Goal: Task Accomplishment & Management: Complete application form

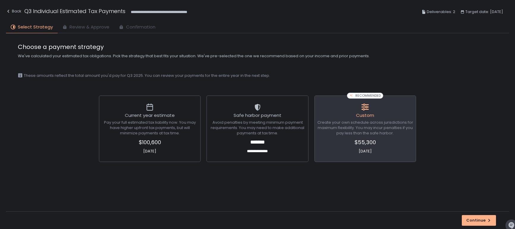
click at [97, 27] on span "Review & Approve" at bounding box center [90, 27] width 40 height 7
click at [15, 12] on div "Back" at bounding box center [13, 11] width 15 height 7
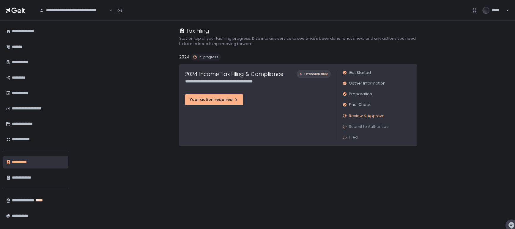
click at [360, 118] on span "Review & Approve" at bounding box center [367, 116] width 36 height 6
click at [209, 99] on div "Your action required" at bounding box center [214, 99] width 49 height 5
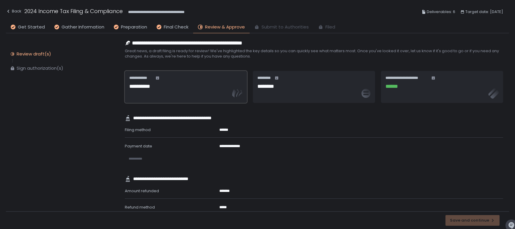
click at [157, 94] on div "**********" at bounding box center [185, 86] width 113 height 23
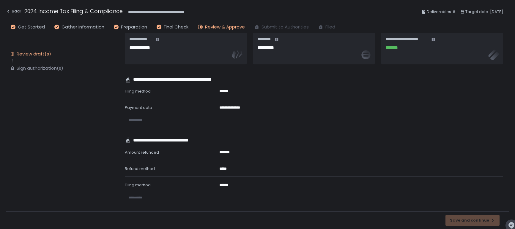
click at [138, 119] on span "**********" at bounding box center [136, 120] width 14 height 3
click at [171, 27] on span "Final Check" at bounding box center [176, 27] width 25 height 7
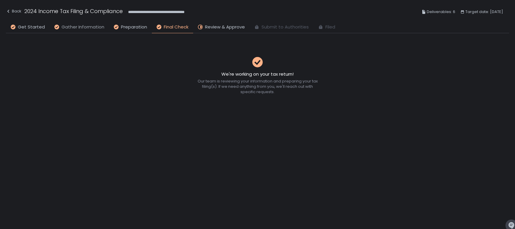
click at [89, 27] on span "Gather Information" at bounding box center [83, 27] width 43 height 7
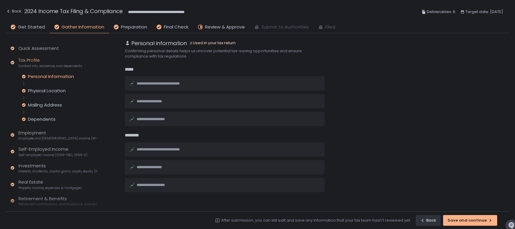
click at [214, 30] on li "Review & Approve" at bounding box center [221, 29] width 56 height 10
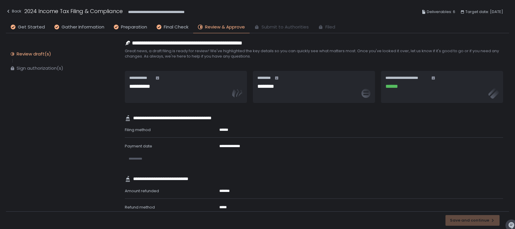
click at [135, 157] on span "**********" at bounding box center [136, 158] width 14 height 3
click at [135, 157] on span "**********" at bounding box center [134, 158] width 14 height 3
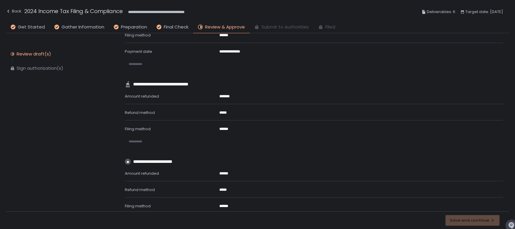
scroll to position [97, 0]
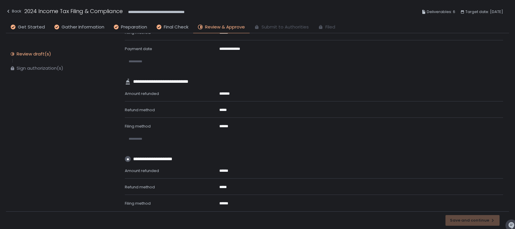
click at [137, 140] on span "**********" at bounding box center [136, 138] width 14 height 3
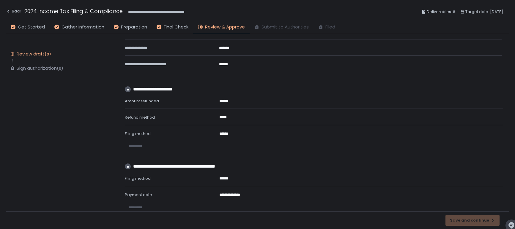
scroll to position [270, 0]
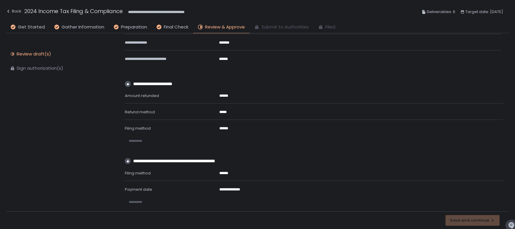
click at [139, 141] on span "**********" at bounding box center [136, 140] width 14 height 3
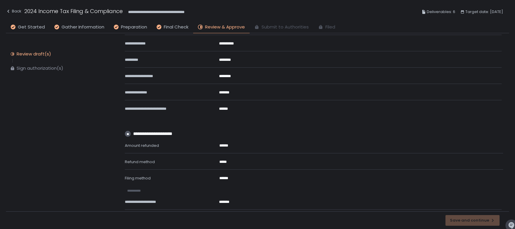
scroll to position [185, 0]
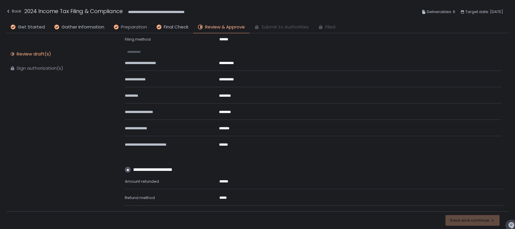
click at [135, 24] on span "Preparation" at bounding box center [134, 27] width 26 height 7
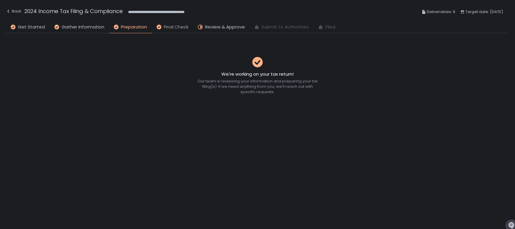
click at [171, 26] on span "Final Check" at bounding box center [176, 27] width 25 height 7
click at [210, 28] on span "Review & Approve" at bounding box center [225, 27] width 40 height 7
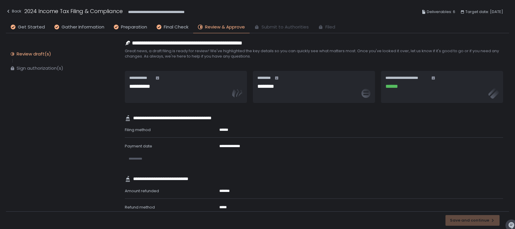
click at [153, 22] on div "**********" at bounding box center [257, 12] width 503 height 22
click at [168, 27] on span "Final Check" at bounding box center [176, 27] width 25 height 7
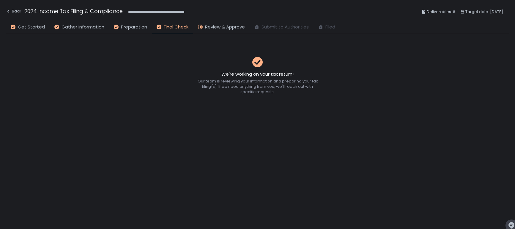
click at [52, 24] on li "Gather Information" at bounding box center [79, 29] width 59 height 10
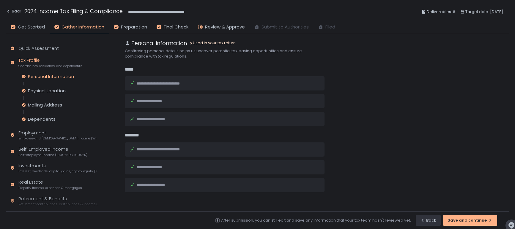
scroll to position [130, 0]
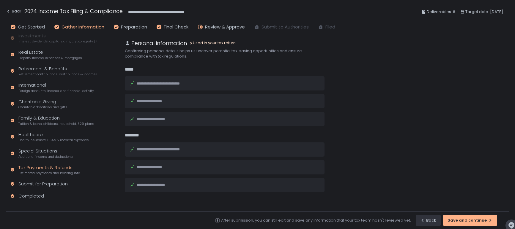
click at [47, 173] on span "Estimated payments and banking info" at bounding box center [49, 173] width 62 height 4
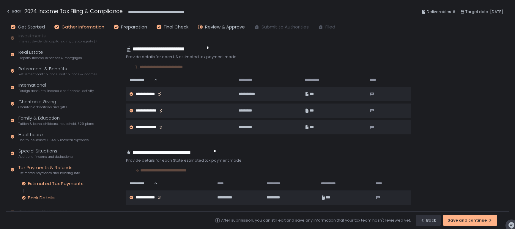
click at [46, 197] on div "Bank Details" at bounding box center [41, 198] width 27 height 6
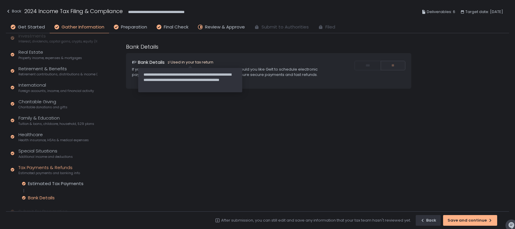
click at [184, 63] on div "Used in your tax return" at bounding box center [190, 62] width 46 height 5
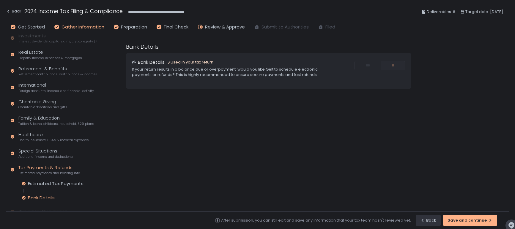
click at [176, 63] on div "Used in your tax return" at bounding box center [190, 62] width 46 height 5
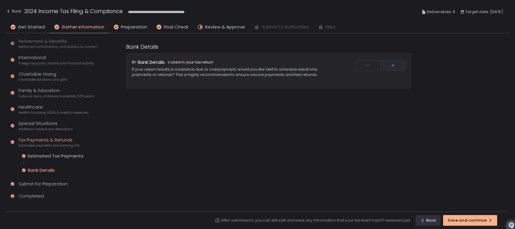
click at [67, 172] on div "Bank Details" at bounding box center [59, 171] width 75 height 6
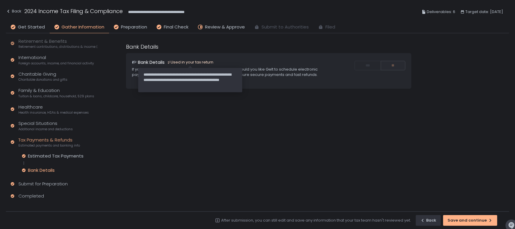
click at [191, 61] on div "Used in your tax return" at bounding box center [190, 62] width 46 height 5
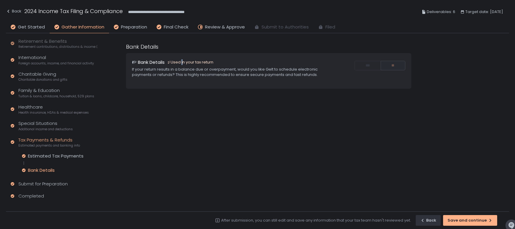
click at [181, 64] on div "Used in your tax return" at bounding box center [190, 62] width 46 height 5
click at [149, 66] on div "Bank Details Used in your tax return If your return results in a balance due or…" at bounding box center [231, 68] width 199 height 19
click at [190, 77] on div "Bank Details Used in your tax return If your return results in a balance due or…" at bounding box center [268, 71] width 285 height 36
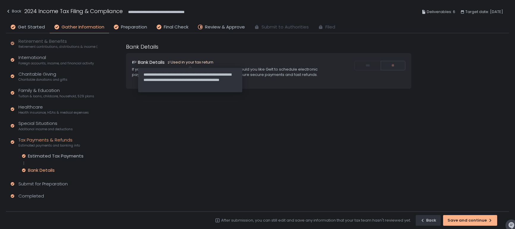
click at [188, 63] on div "Used in your tax return" at bounding box center [190, 62] width 46 height 5
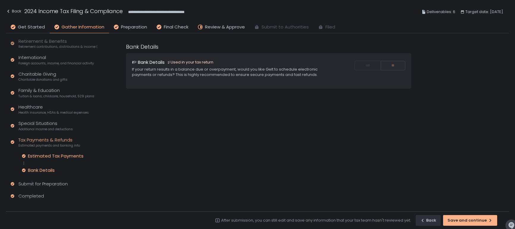
click at [47, 156] on div "Estimated Tax Payments" at bounding box center [56, 156] width 56 height 6
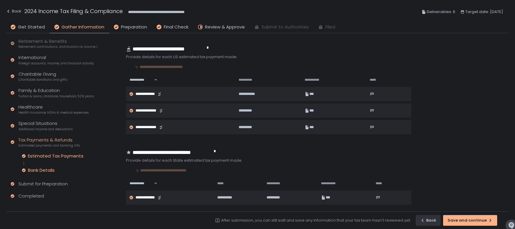
click at [47, 168] on div "Bank Details" at bounding box center [41, 171] width 27 height 6
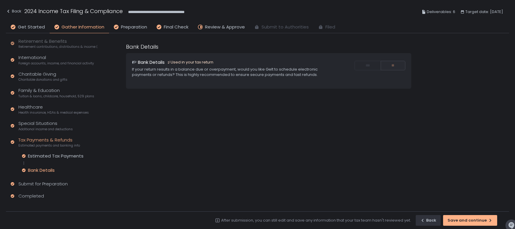
click at [283, 82] on div "Bank Details Used in your tax return If your return results in a balance due or…" at bounding box center [268, 71] width 285 height 36
click at [361, 73] on div "Bank Details Used in your tax return If your return results in a balance due or…" at bounding box center [268, 71] width 285 height 36
click at [398, 58] on div "Bank Details Used in your tax return If your return results in a balance due or…" at bounding box center [268, 71] width 285 height 36
drag, startPoint x: 474, startPoint y: 217, endPoint x: 386, endPoint y: 191, distance: 91.5
click at [386, 191] on div "Quick Assessment Tax Profile Contact info, residence, and dependents Employment…" at bounding box center [257, 131] width 503 height 196
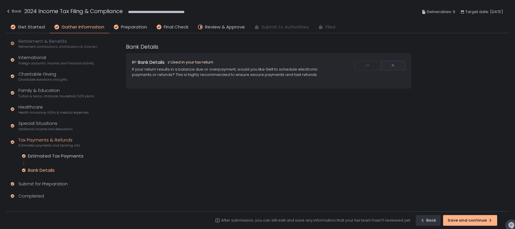
click at [81, 27] on span "Gather Information" at bounding box center [83, 27] width 43 height 7
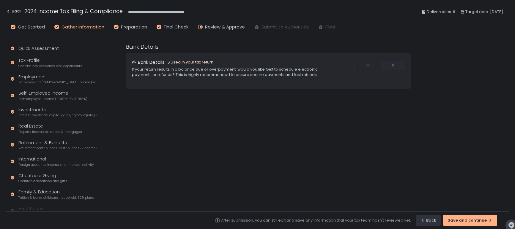
click at [106, 25] on li "Gather Information" at bounding box center [79, 29] width 59 height 10
click at [126, 25] on span "Preparation" at bounding box center [134, 27] width 26 height 7
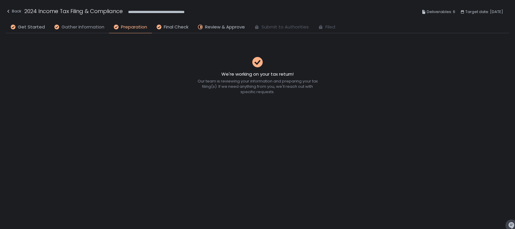
click at [88, 27] on span "Gather Information" at bounding box center [83, 27] width 43 height 7
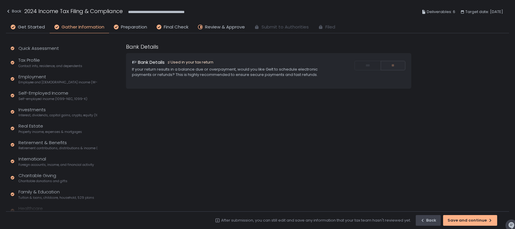
click at [425, 220] on icon "button" at bounding box center [422, 220] width 5 height 5
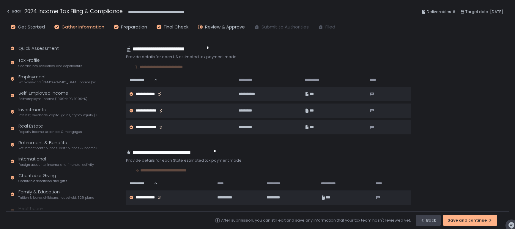
click at [425, 220] on icon "button" at bounding box center [422, 220] width 5 height 5
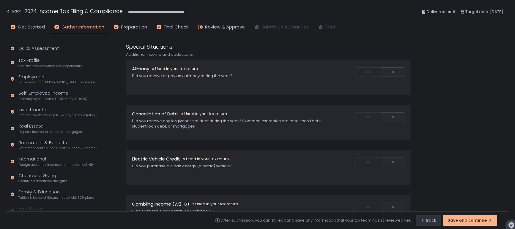
click at [220, 153] on div "Electric Vehicle Credit Used in your tax return Did you purchase a clean energy…" at bounding box center [268, 168] width 285 height 36
click at [218, 126] on div "Did you receive any forgiveness of debt during the year? Common examples are cr…" at bounding box center [231, 124] width 199 height 11
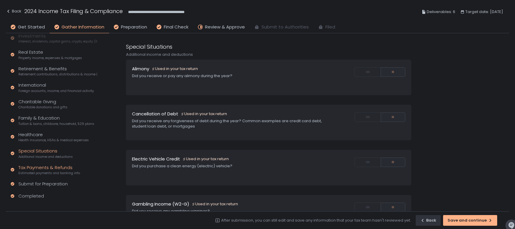
click at [52, 168] on div "Tax Payments & Refunds Estimated payments and banking info" at bounding box center [49, 170] width 62 height 11
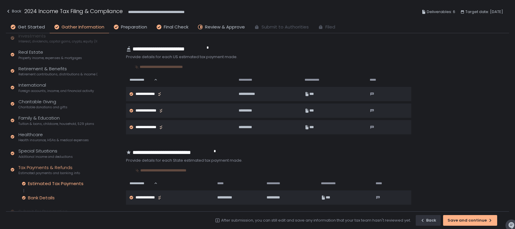
click at [38, 198] on div "Bank Details" at bounding box center [41, 198] width 27 height 6
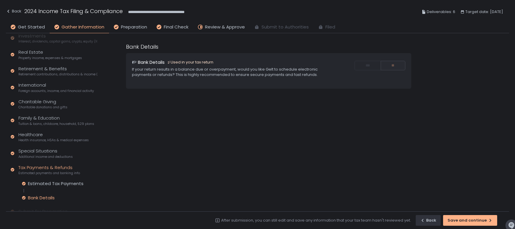
click at [177, 74] on div "If your return results in a balance due or overpayment, would you like Gelt to …" at bounding box center [231, 72] width 199 height 11
click at [378, 73] on div "Bank Details Used in your tax return If your return results in a balance due or…" at bounding box center [268, 71] width 285 height 36
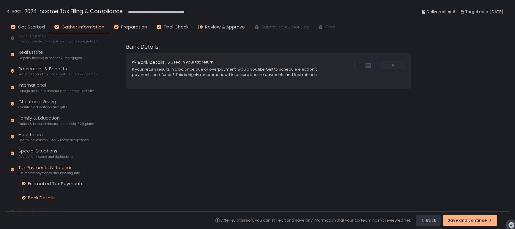
drag, startPoint x: 4, startPoint y: 4, endPoint x: 463, endPoint y: 174, distance: 489.3
click at [0, 0] on div "1543x572 frames : 0 0 / 10 secs" at bounding box center [0, 0] width 0 height 0
click at [0, 0] on icon at bounding box center [0, 0] width 0 height 0
click at [221, 73] on div "If your return results in a balance due or overpayment, would you like Gelt to …" at bounding box center [231, 72] width 199 height 11
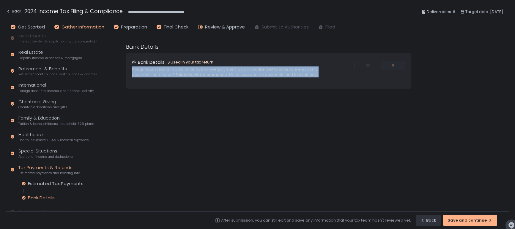
click at [221, 73] on div "If your return results in a balance due or overpayment, would you like Gelt to …" at bounding box center [231, 72] width 199 height 11
click at [0, 0] on div "frames : 27 3 / 10 secs" at bounding box center [0, 0] width 0 height 0
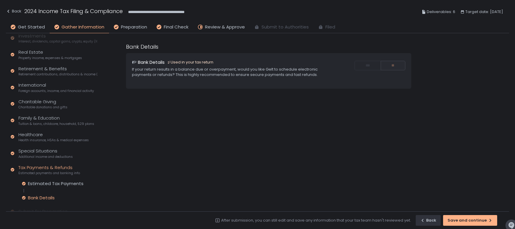
click at [275, 116] on div "Bank Details Bank Details Used in your tax return If your return results in a b…" at bounding box center [317, 127] width 384 height 169
click at [0, 0] on icon at bounding box center [0, 0] width 0 height 0
click at [0, 0] on circle at bounding box center [0, 0] width 0 height 0
click at [0, 0] on icon at bounding box center [0, 0] width 0 height 0
click at [220, 27] on span "Review & Approve" at bounding box center [225, 27] width 40 height 7
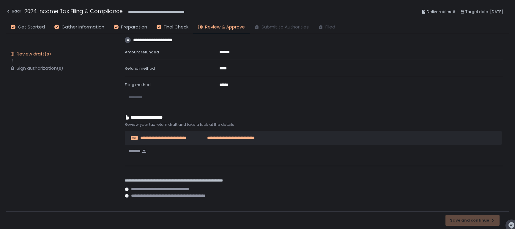
scroll to position [453, 0]
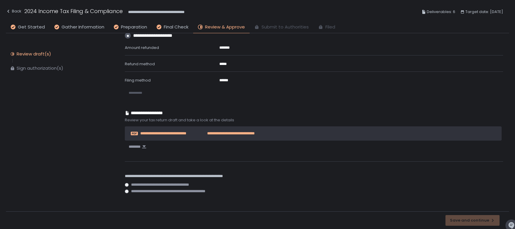
click at [177, 130] on div "**********" at bounding box center [313, 134] width 377 height 14
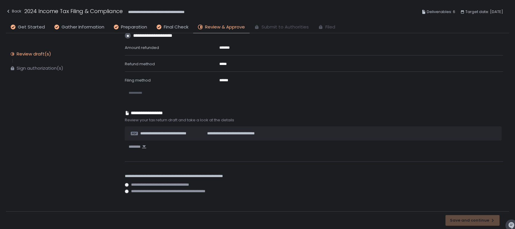
click at [261, 29] on li "Submit to Authorities" at bounding box center [282, 29] width 64 height 10
click at [229, 28] on span "Review & Approve" at bounding box center [225, 27] width 40 height 7
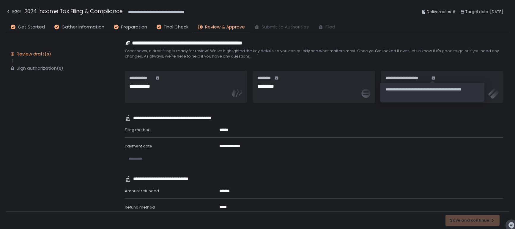
click at [432, 77] on icon at bounding box center [433, 78] width 4 height 4
click at [432, 78] on icon at bounding box center [433, 77] width 3 height 3
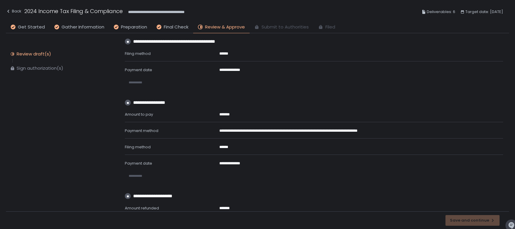
scroll to position [338, 0]
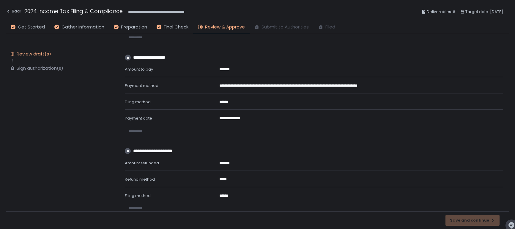
click at [132, 133] on span "**********" at bounding box center [136, 130] width 14 height 3
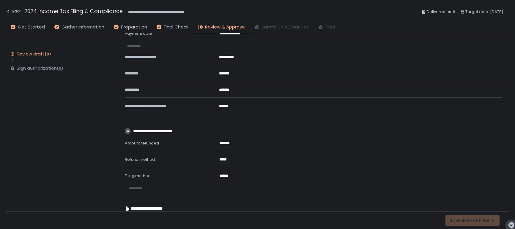
scroll to position [426, 0]
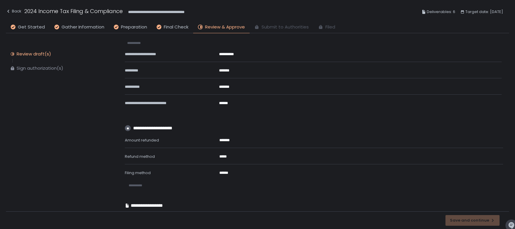
click at [134, 186] on span "**********" at bounding box center [136, 185] width 14 height 3
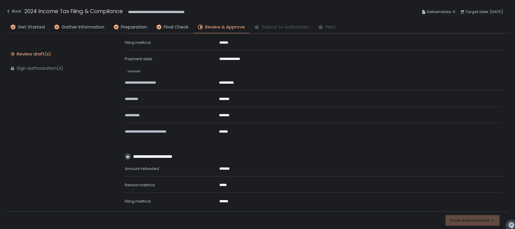
scroll to position [279, 0]
